Goal: Task Accomplishment & Management: Manage account settings

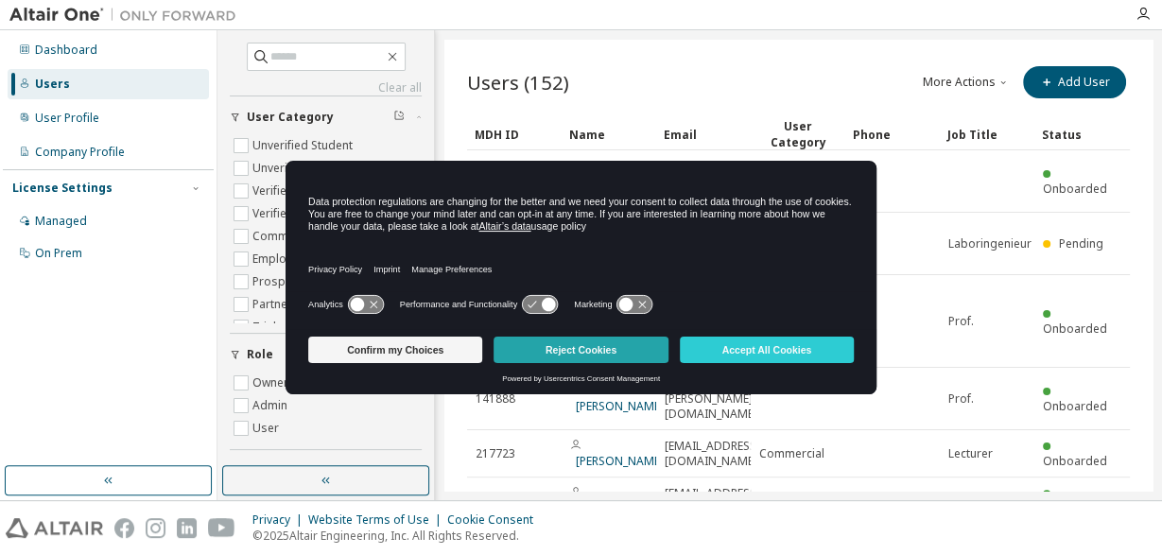
click at [541, 349] on button "Reject Cookies" at bounding box center [580, 349] width 174 height 26
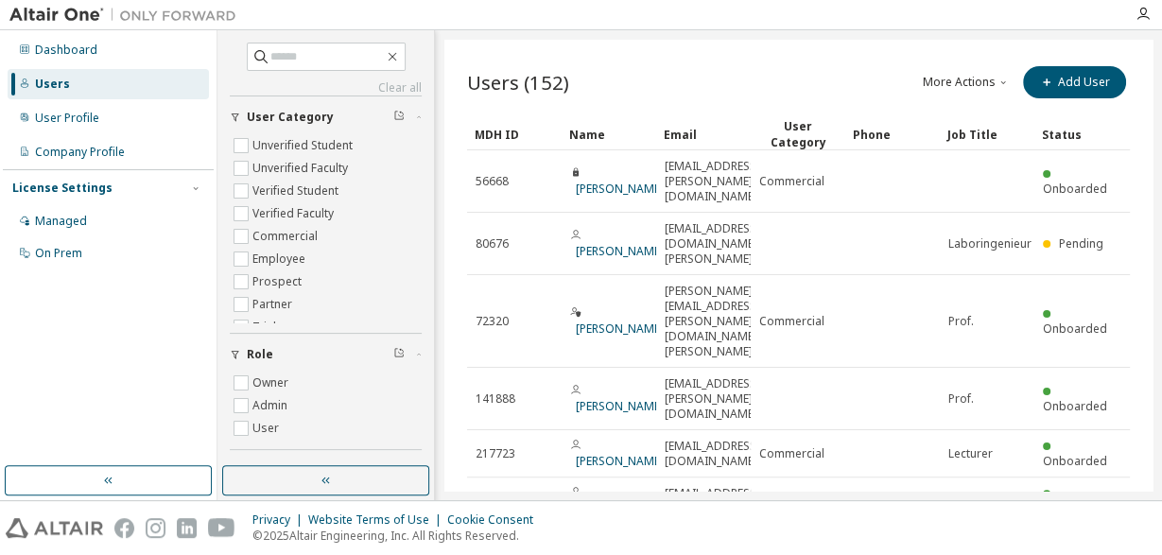
click at [979, 81] on button "More Actions" at bounding box center [966, 82] width 91 height 32
click at [971, 113] on div "Import From CSV" at bounding box center [990, 114] width 118 height 26
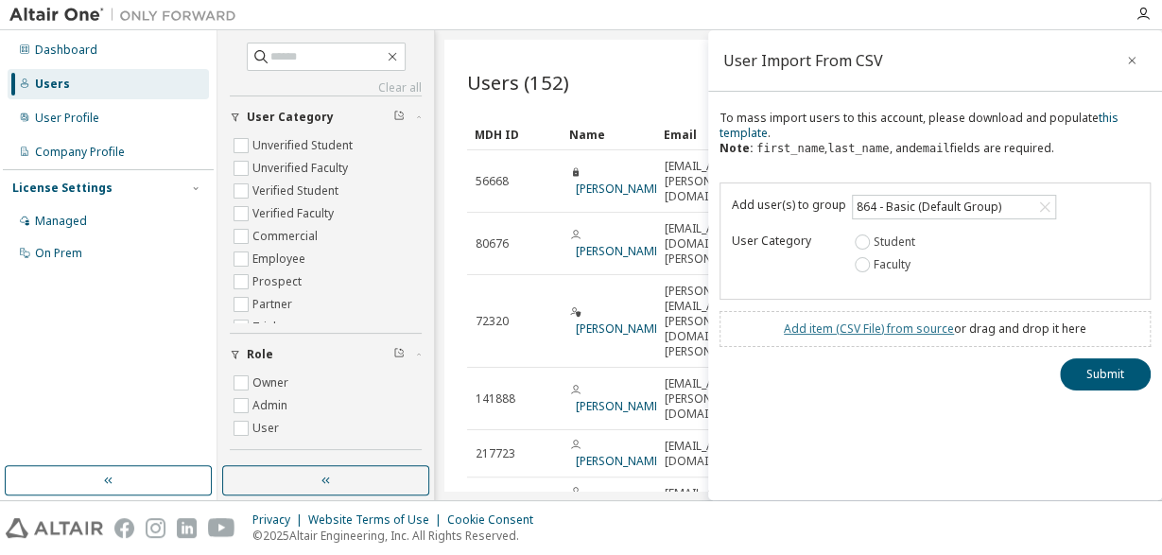
click at [819, 330] on link "Add item ( CSV File ) from source" at bounding box center [869, 328] width 170 height 16
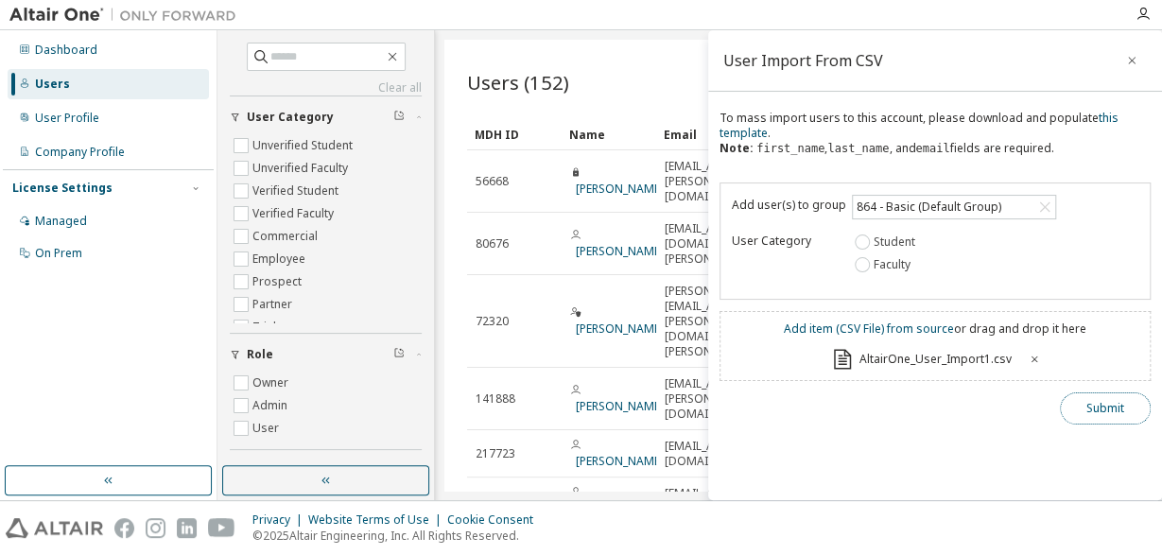
click at [1101, 411] on button "Submit" at bounding box center [1105, 408] width 91 height 32
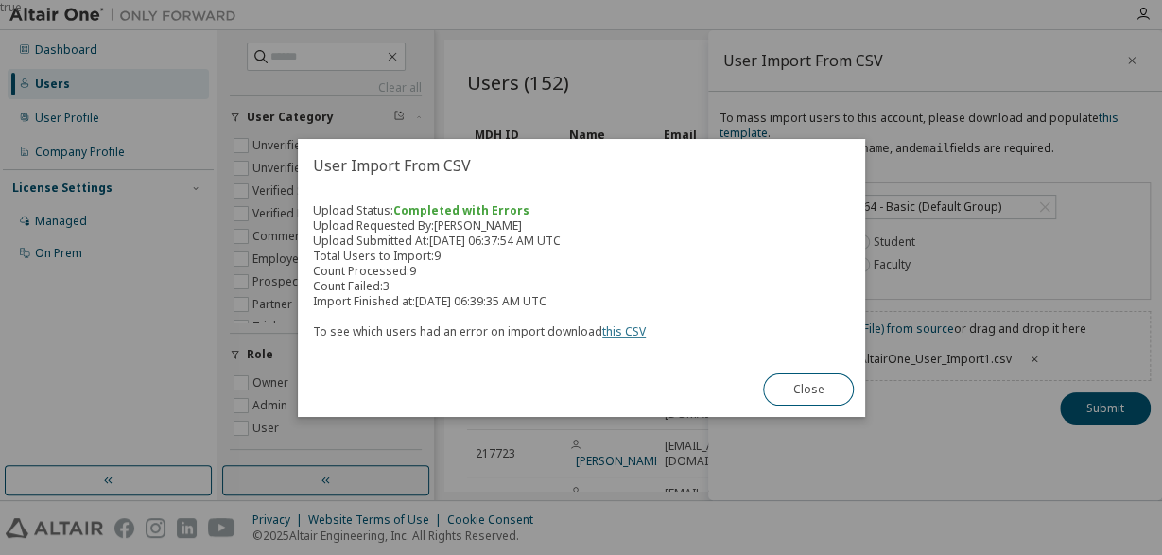
click at [619, 332] on link "this CSV" at bounding box center [623, 331] width 43 height 16
click at [785, 399] on button "Close" at bounding box center [808, 389] width 91 height 32
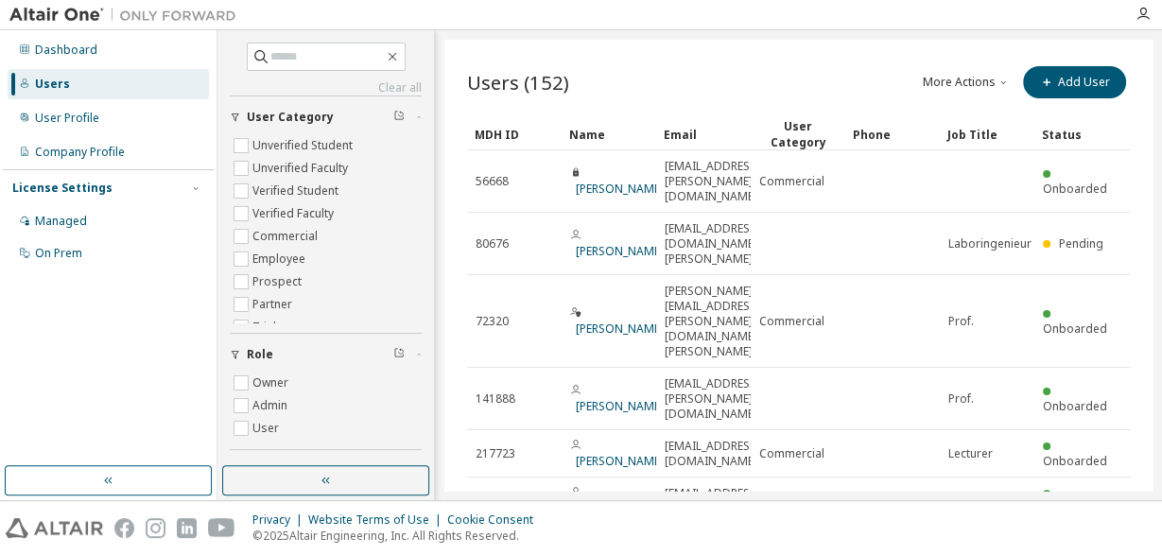
click at [940, 80] on button "More Actions" at bounding box center [966, 82] width 91 height 32
click at [965, 119] on div "Import From CSV" at bounding box center [990, 114] width 118 height 26
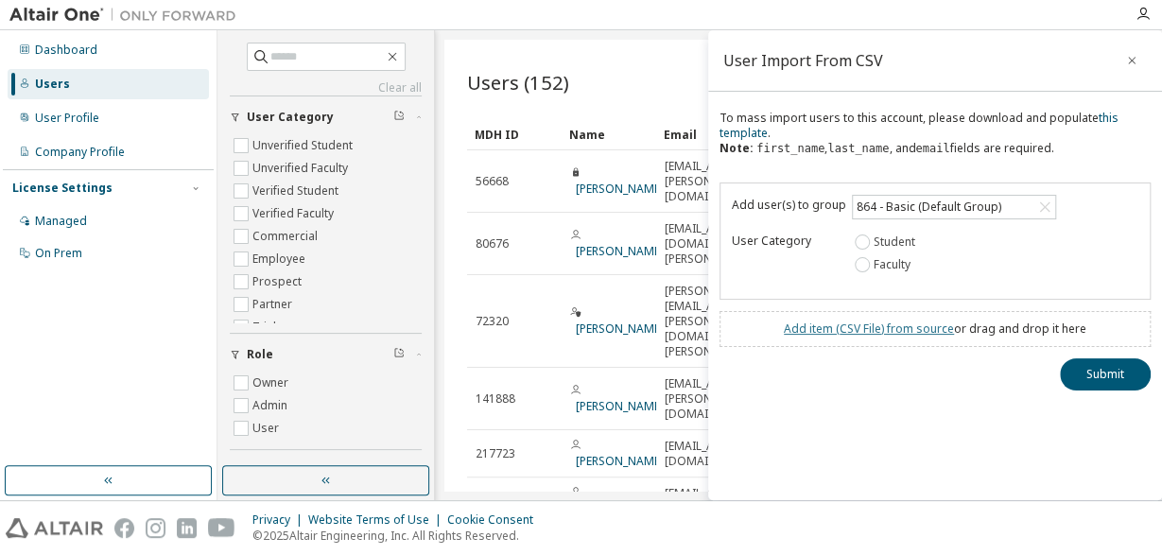
click at [850, 334] on link "Add item ( CSV File ) from source" at bounding box center [869, 328] width 170 height 16
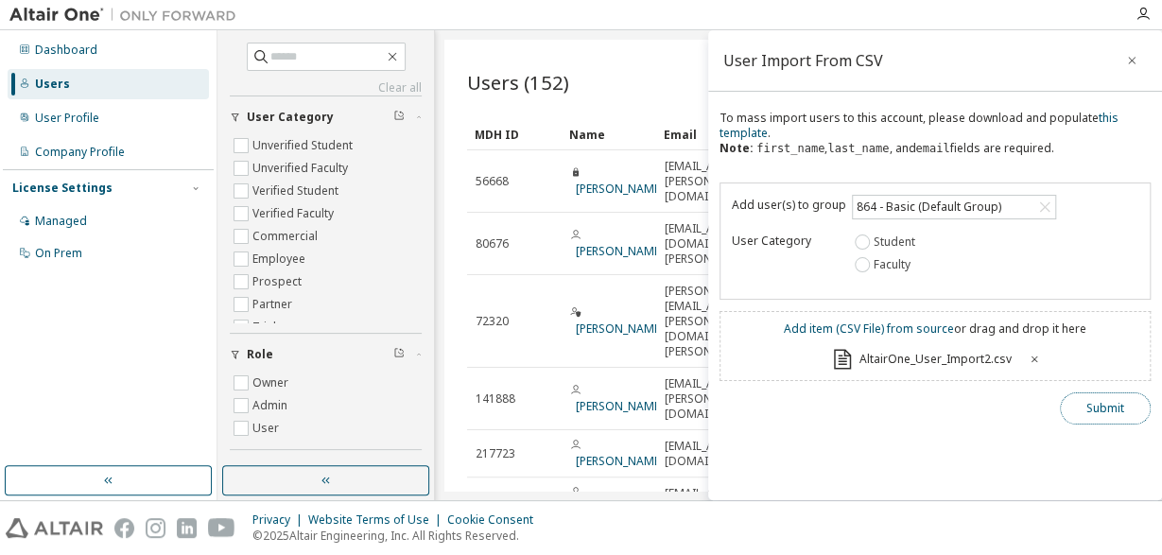
click at [1084, 409] on button "Submit" at bounding box center [1105, 408] width 91 height 32
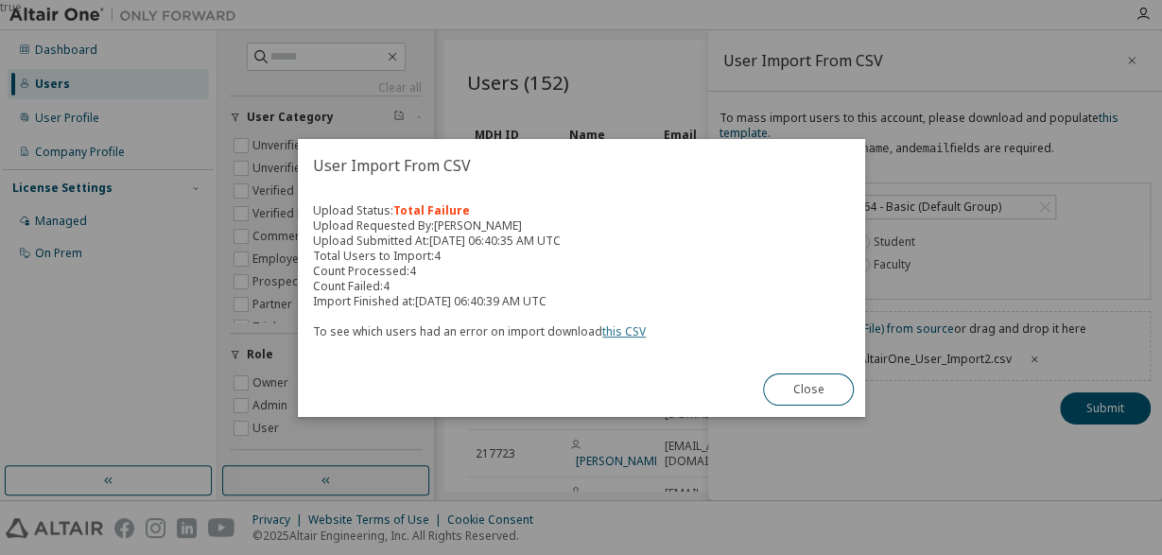
click at [612, 337] on link "this CSV" at bounding box center [623, 331] width 43 height 16
click at [780, 396] on button "Close" at bounding box center [808, 389] width 91 height 32
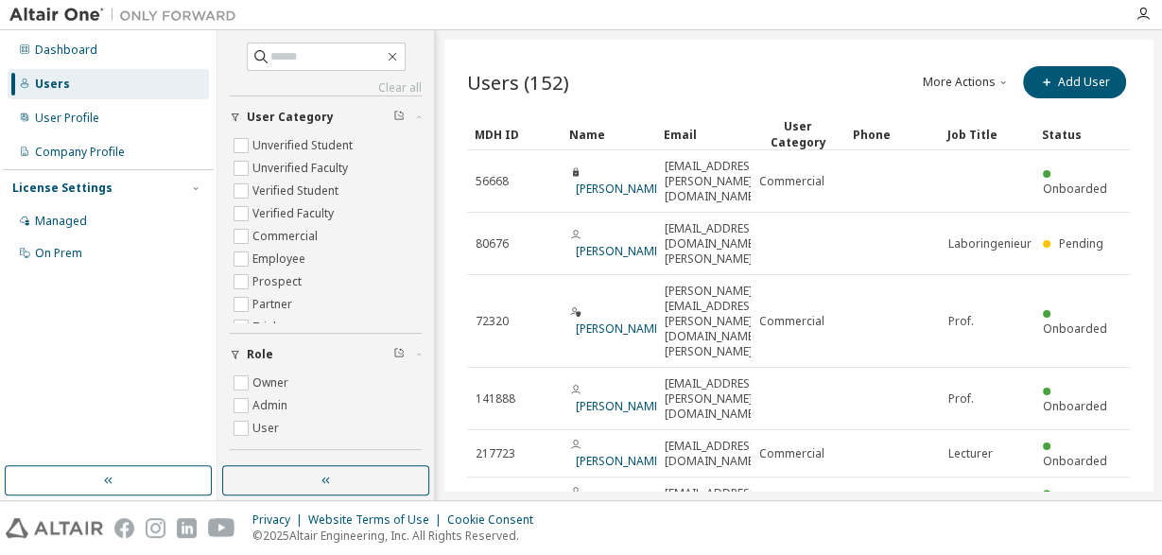
click at [966, 88] on button "More Actions" at bounding box center [966, 82] width 91 height 32
click at [943, 107] on div "Import From CSV" at bounding box center [990, 114] width 118 height 26
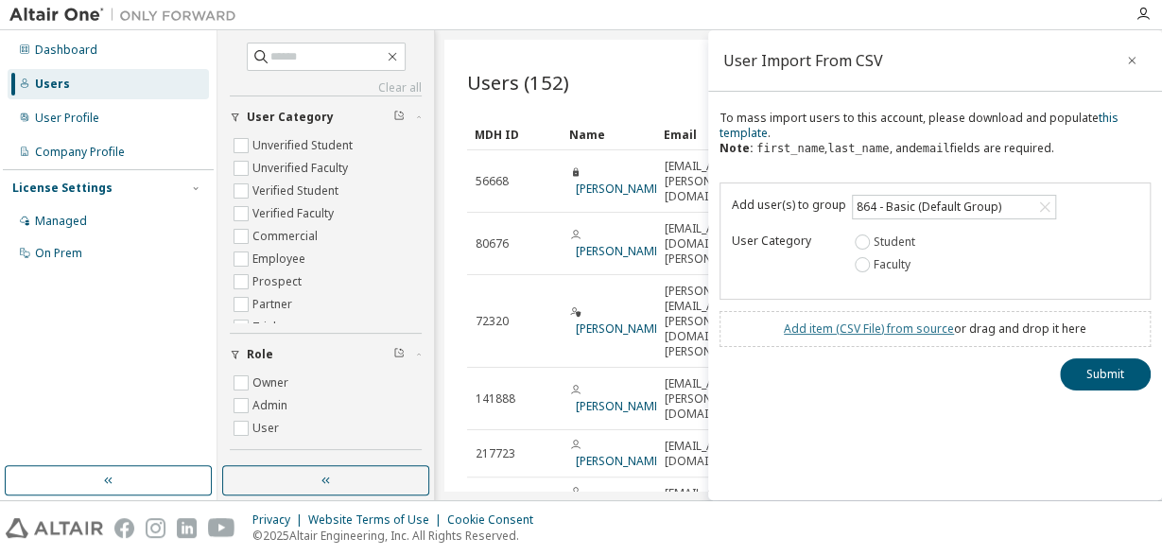
click at [831, 334] on link "Add item ( CSV File ) from source" at bounding box center [869, 328] width 170 height 16
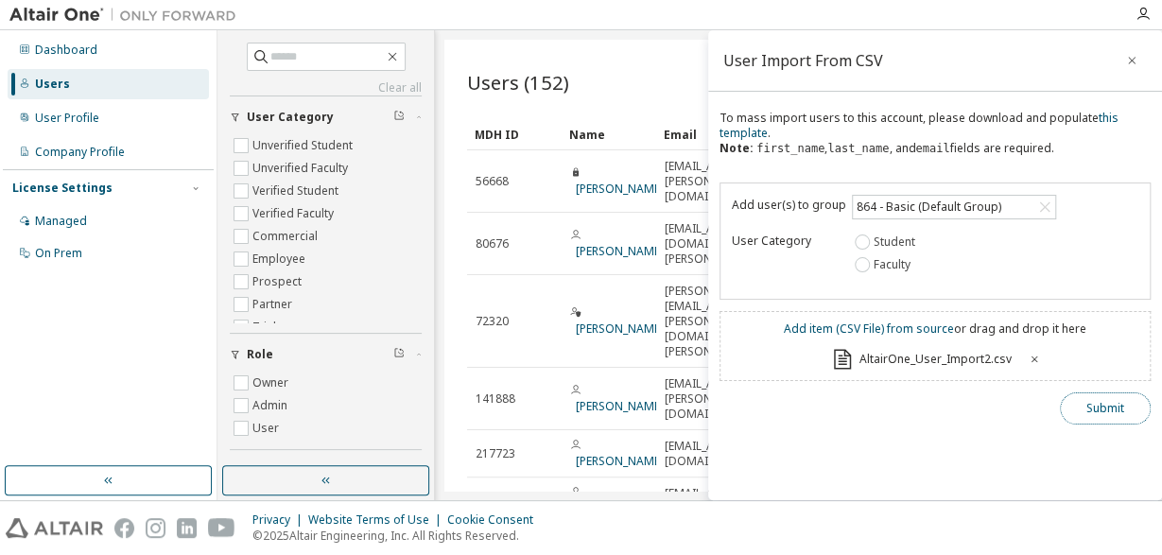
click at [1085, 405] on button "Submit" at bounding box center [1105, 408] width 91 height 32
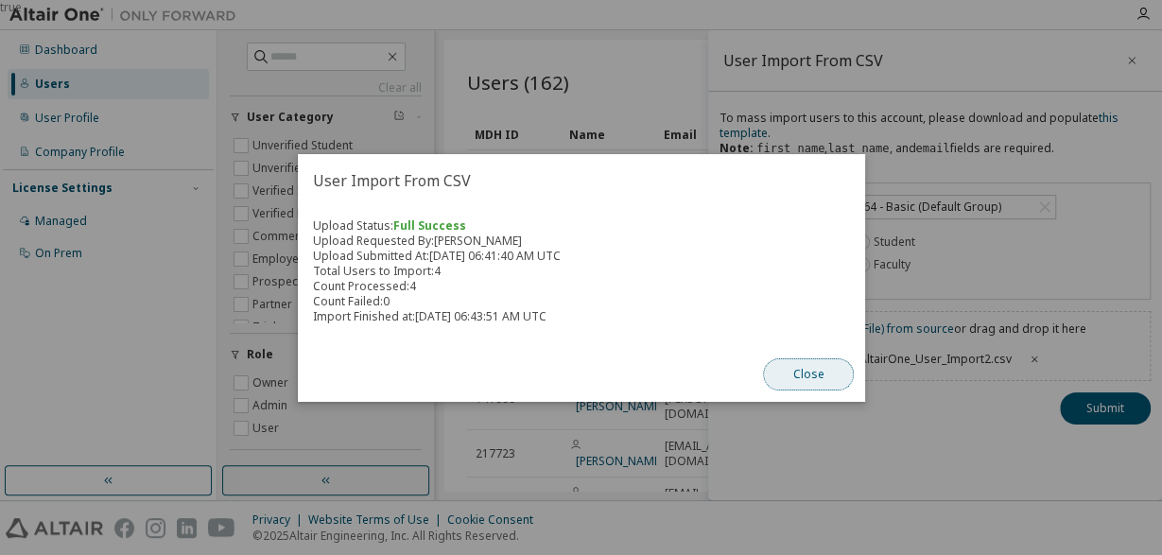
click at [801, 371] on button "Close" at bounding box center [808, 374] width 91 height 32
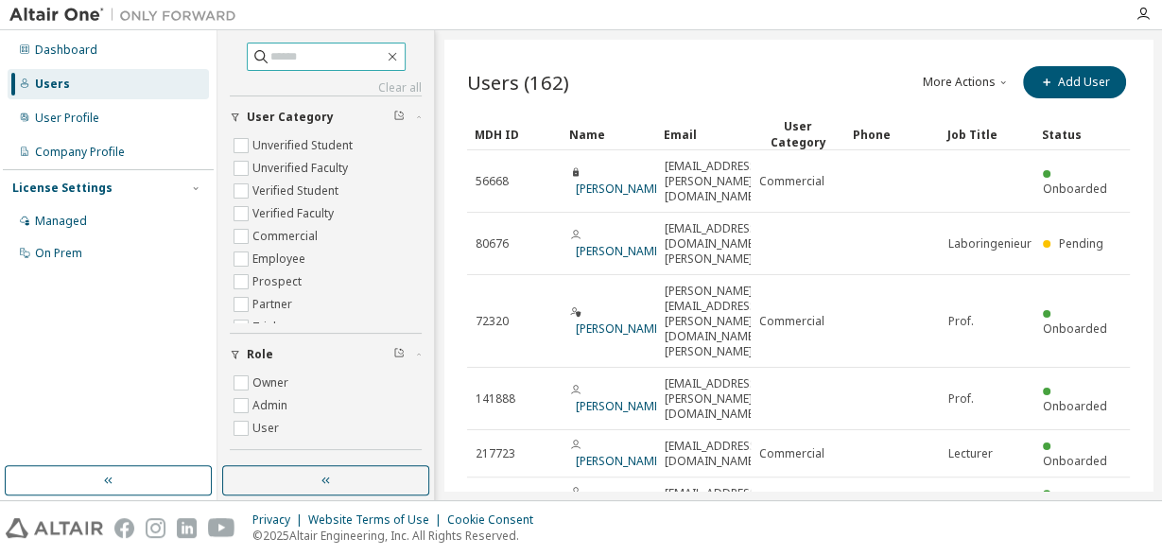
click at [336, 57] on input "text" at bounding box center [326, 56] width 113 height 19
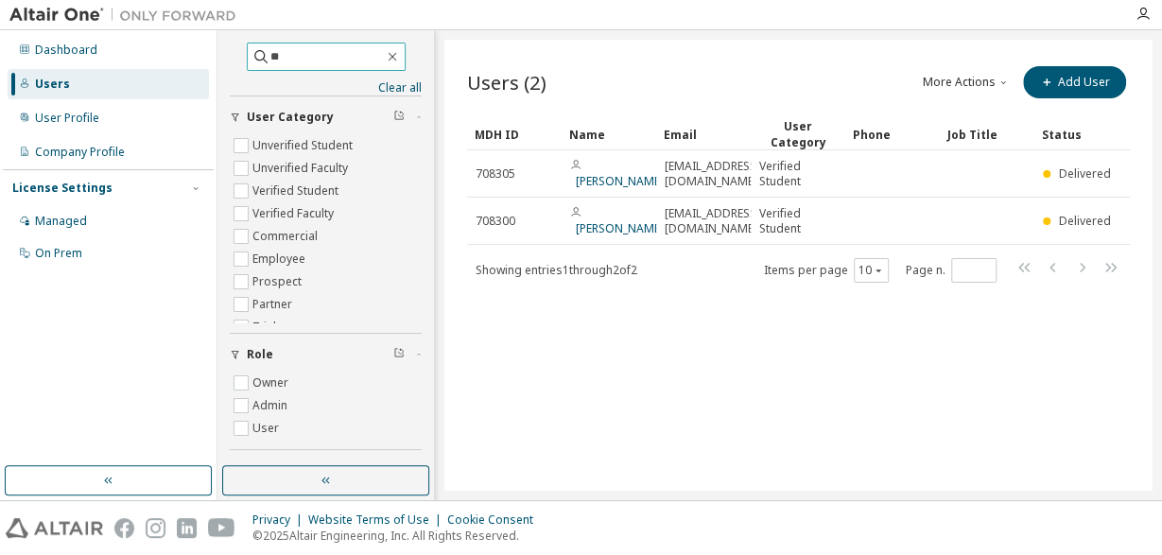
type input "*"
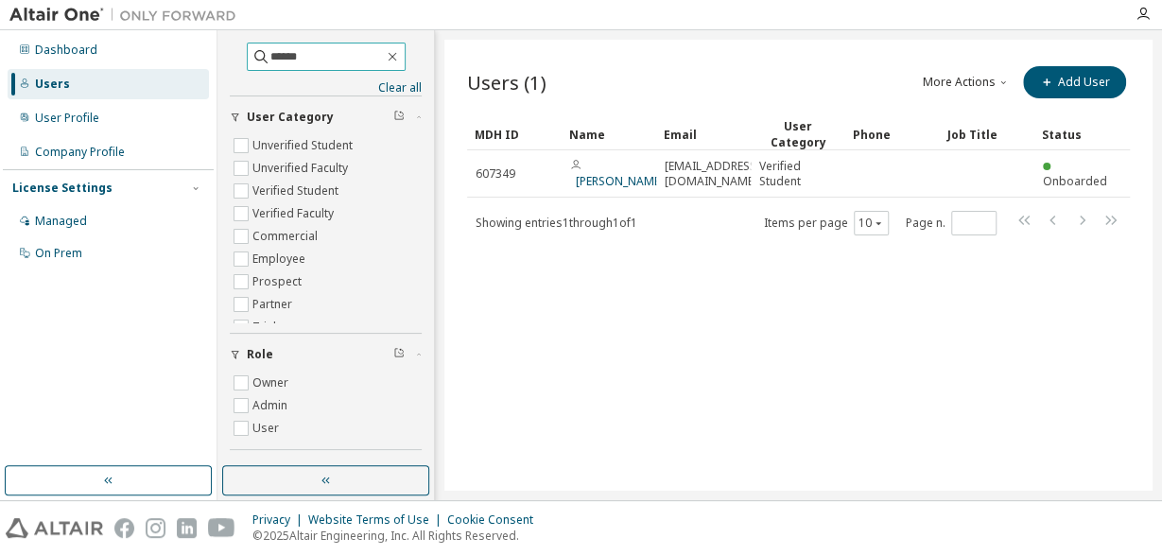
click at [315, 48] on input "******" at bounding box center [326, 56] width 113 height 19
type input "****"
click at [1144, 15] on icon "button" at bounding box center [1142, 14] width 15 height 15
